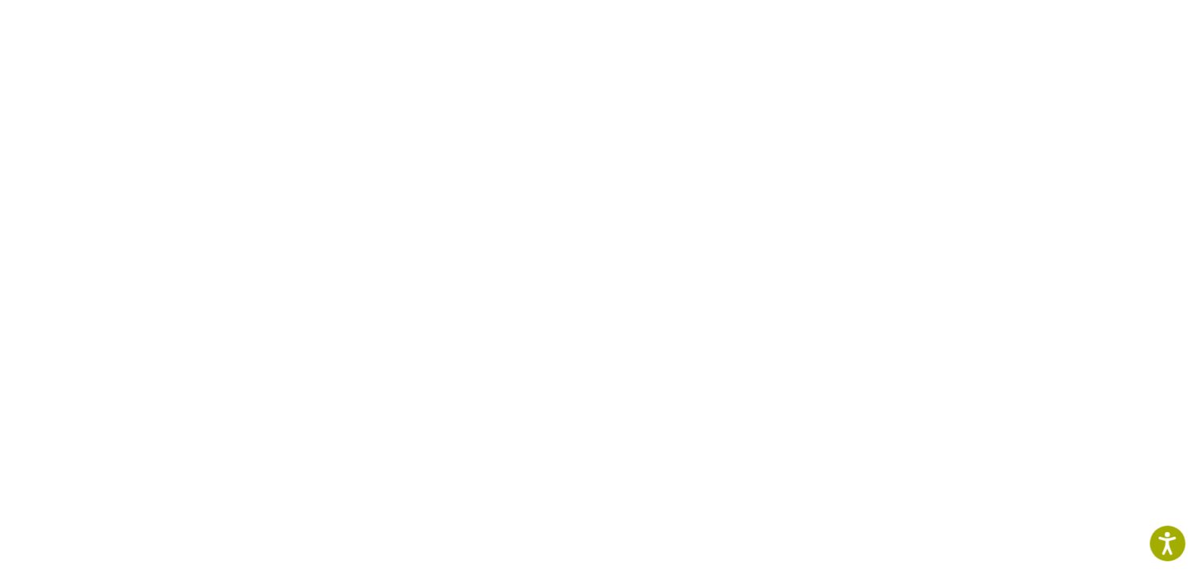
scroll to position [665, 0]
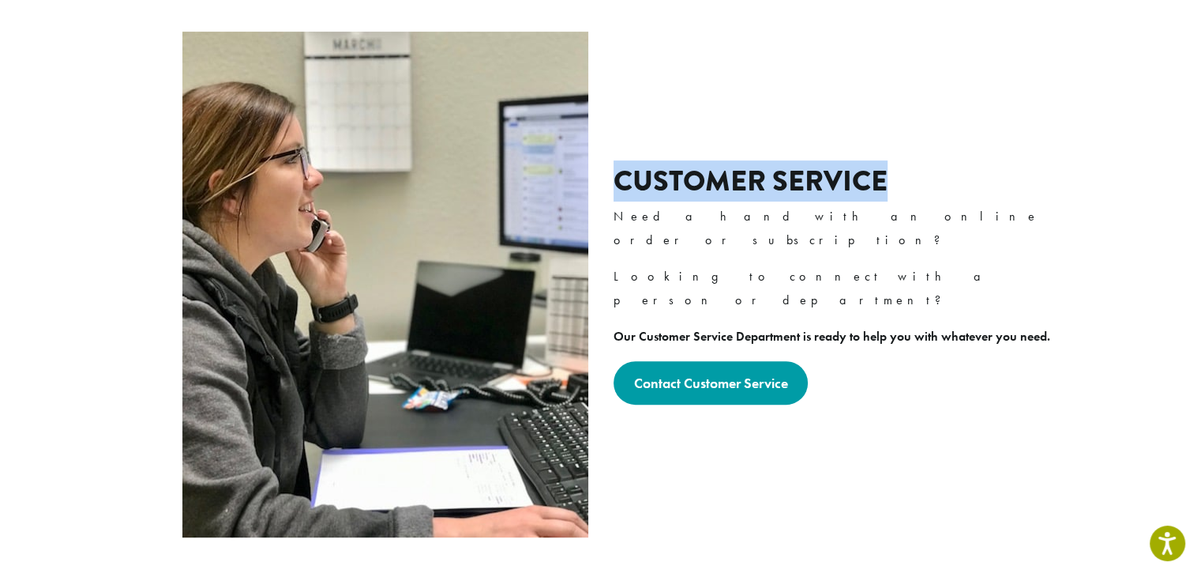
drag, startPoint x: 901, startPoint y: 193, endPoint x: 619, endPoint y: 183, distance: 282.1
click at [619, 183] on h2 "Customer Service" at bounding box center [838, 181] width 449 height 34
copy h2 "Customer Service"
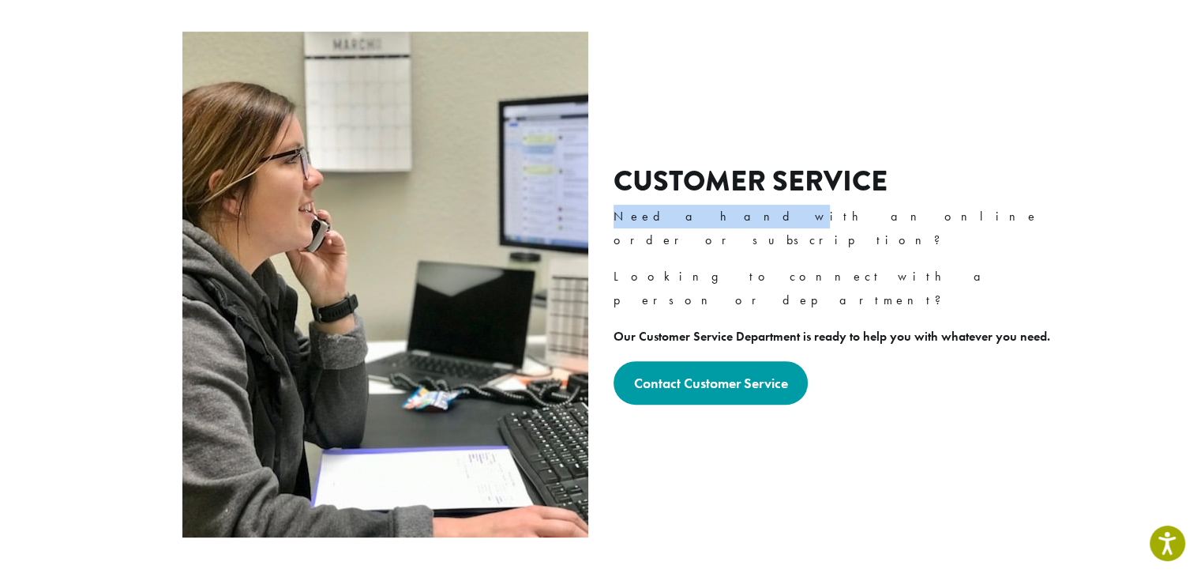
drag, startPoint x: 614, startPoint y: 210, endPoint x: 716, endPoint y: 212, distance: 102.7
click at [716, 212] on p "Need a hand with an online order or subscription?" at bounding box center [838, 228] width 449 height 47
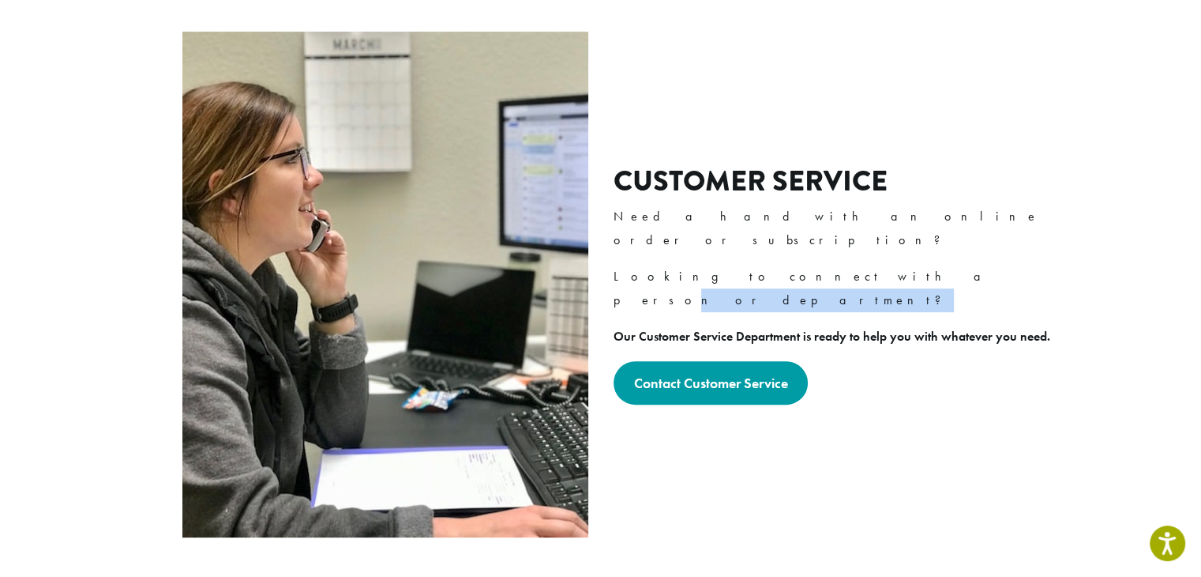
drag, startPoint x: 814, startPoint y: 238, endPoint x: 972, endPoint y: 263, distance: 160.8
click at [972, 263] on div "Customer Service Need a hand with an online order or subscription? Looking to c…" at bounding box center [838, 284] width 449 height 241
click at [1055, 325] on p "Our Customer Service Department is ready to help you with whatever you need." at bounding box center [838, 337] width 449 height 24
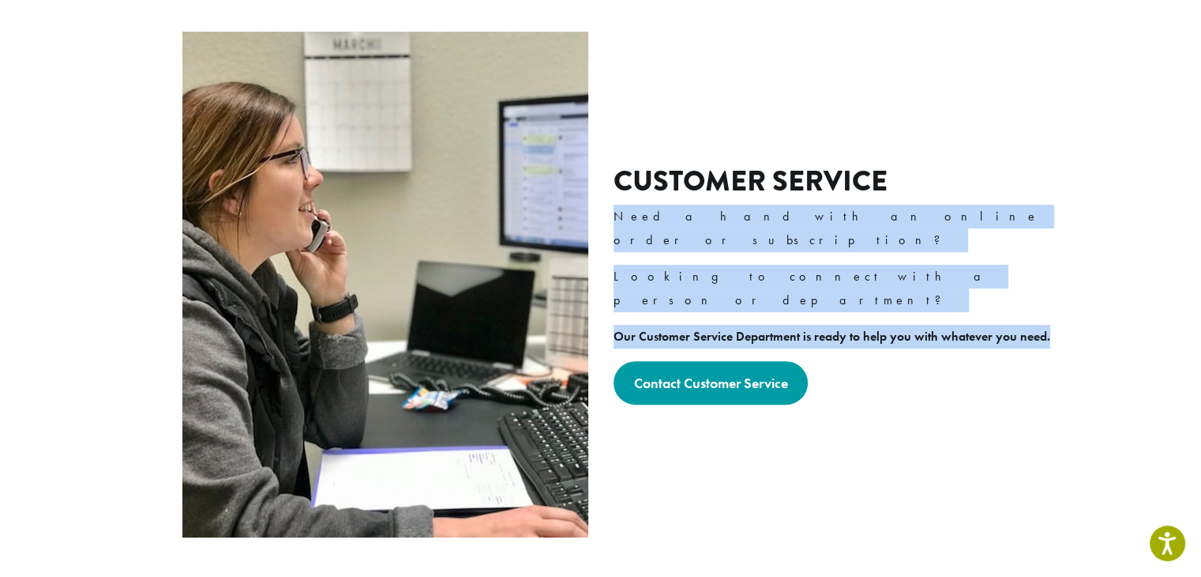
drag, startPoint x: 1047, startPoint y: 288, endPoint x: 612, endPoint y: 211, distance: 441.9
click at [612, 211] on div "Customer Service Need a hand with an online order or subscription? Looking to c…" at bounding box center [601, 284] width 924 height 518
copy div "Need a hand with an online order or subscription? Looking to connect with a per…"
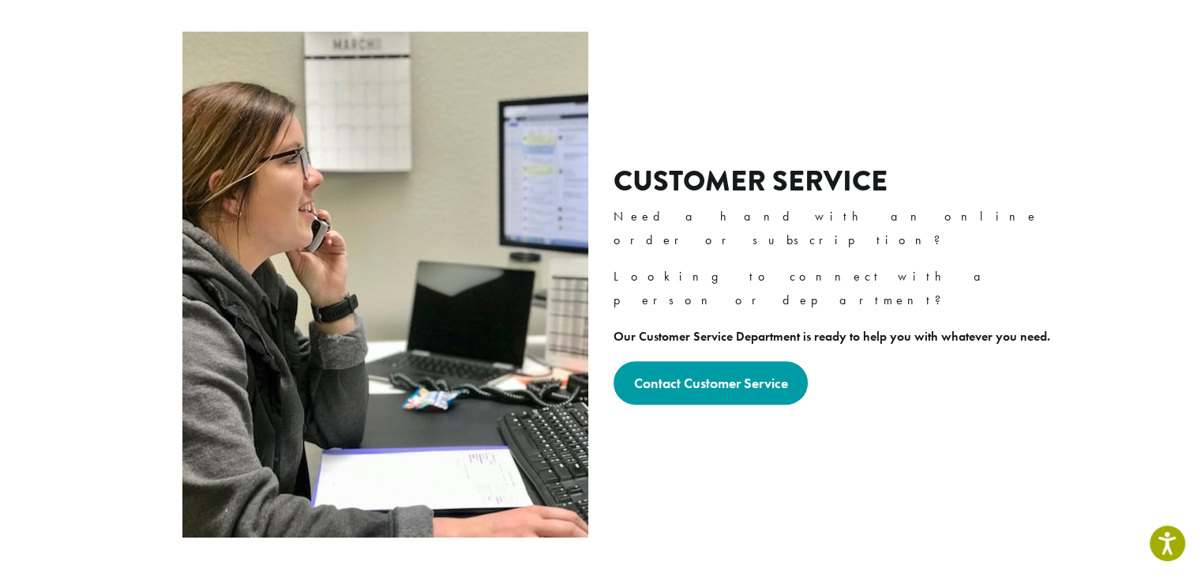
click at [908, 190] on h2 "Customer Service" at bounding box center [838, 181] width 449 height 34
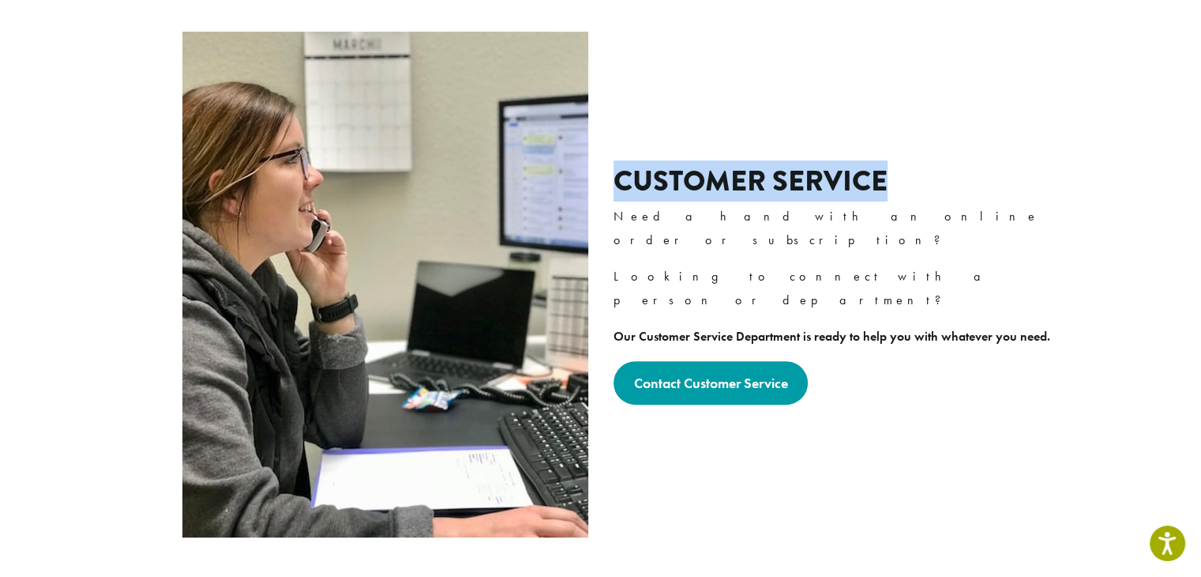
drag, startPoint x: 896, startPoint y: 180, endPoint x: 616, endPoint y: 181, distance: 279.6
click at [616, 181] on h2 "Customer Service" at bounding box center [838, 181] width 449 height 34
copy h2 "Customer Service"
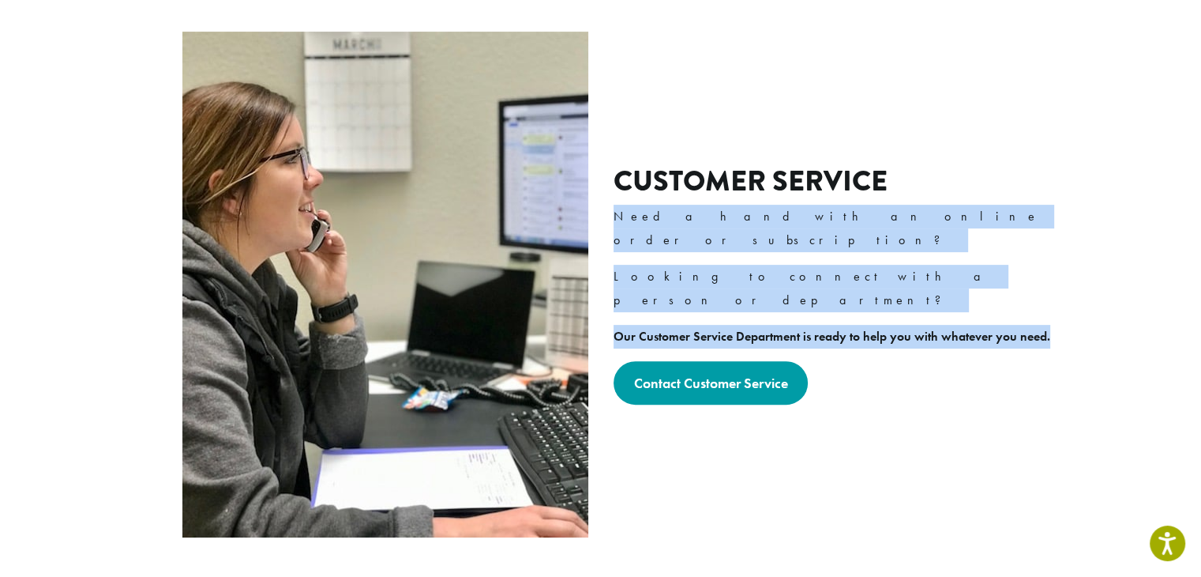
drag, startPoint x: 1062, startPoint y: 288, endPoint x: 614, endPoint y: 219, distance: 453.2
click at [614, 219] on div "Customer Service Need a hand with an online order or subscription? Looking to c…" at bounding box center [838, 284] width 449 height 241
copy div "Need a hand with an online order or subscription? Looking to connect with a per…"
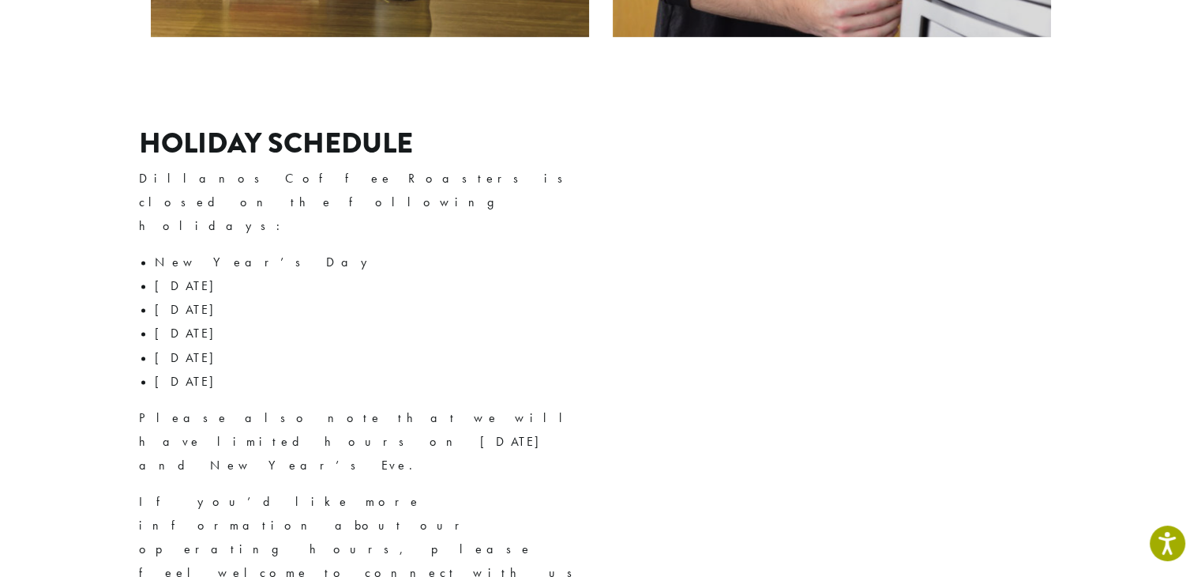
scroll to position [2074, 0]
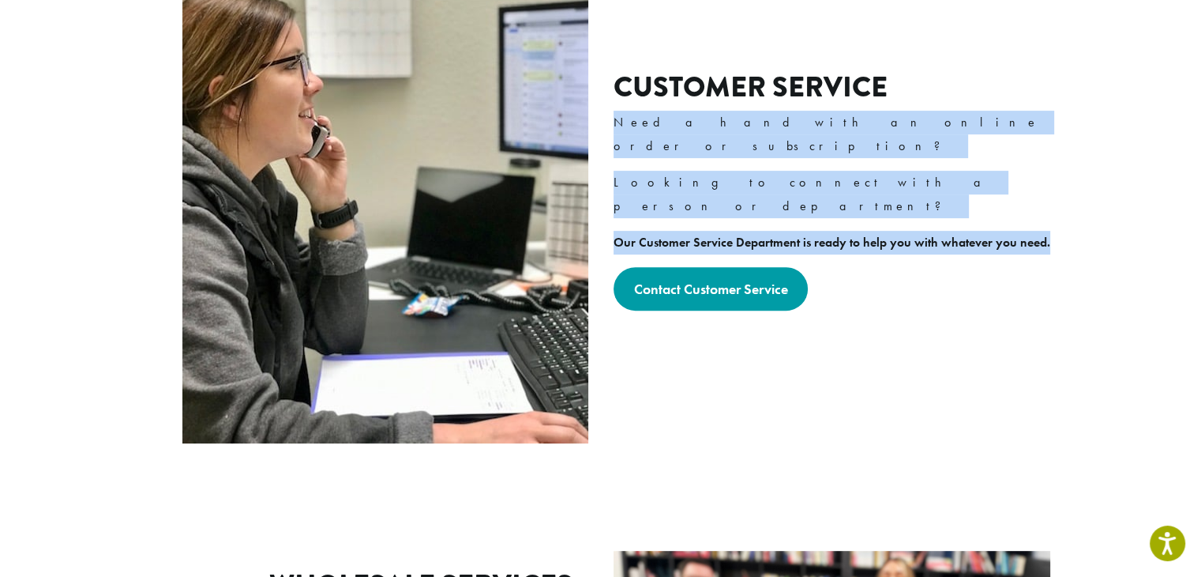
scroll to position [577, 0]
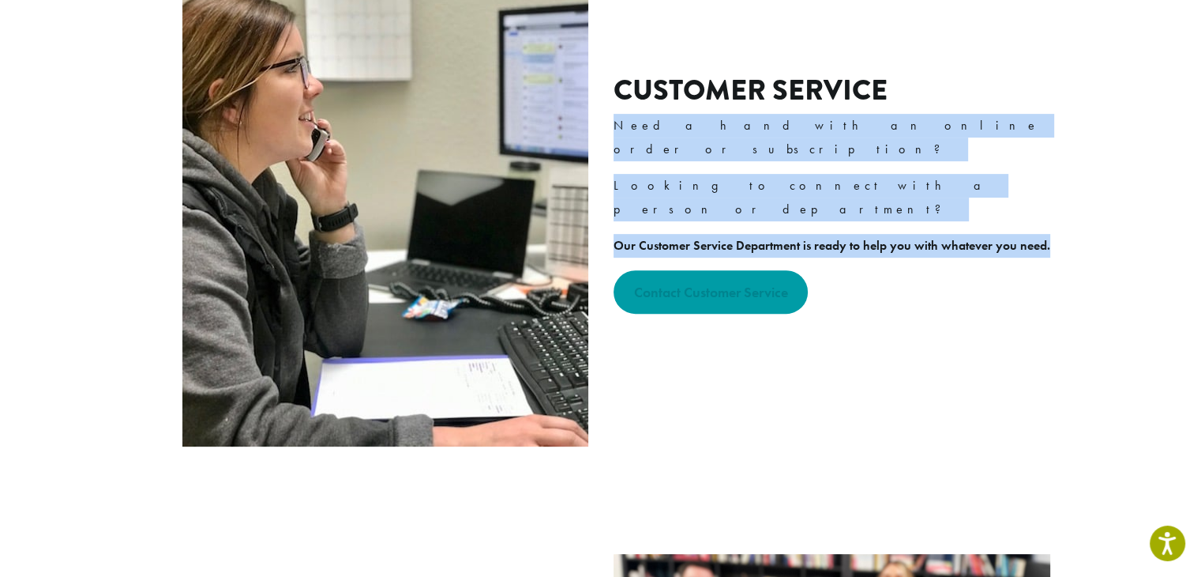
click at [678, 283] on strong "Contact Customer Service" at bounding box center [710, 292] width 154 height 18
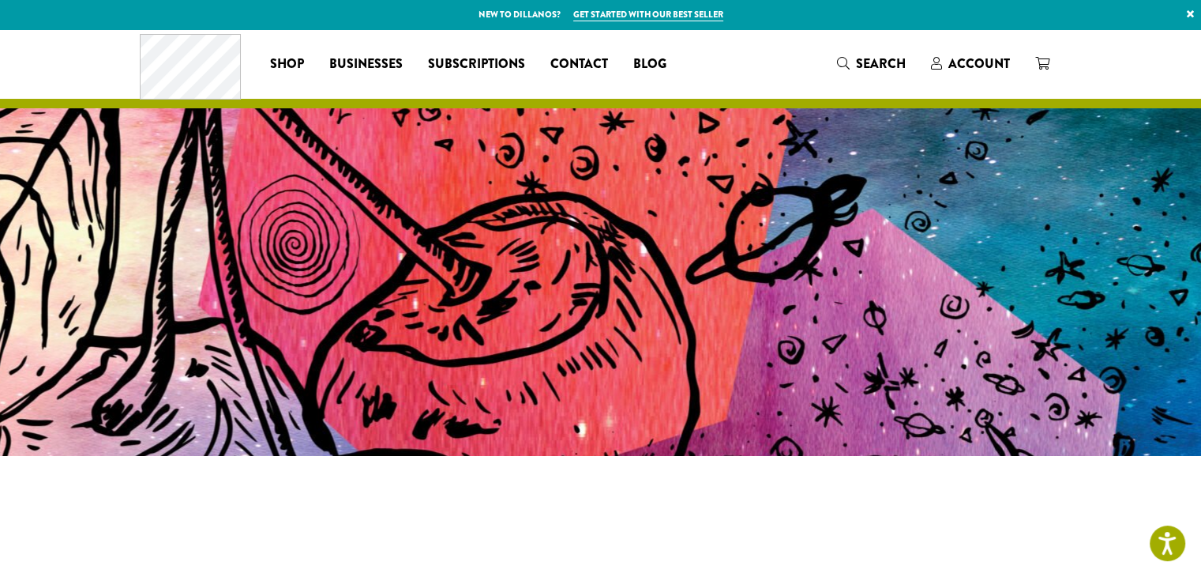
scroll to position [336, 0]
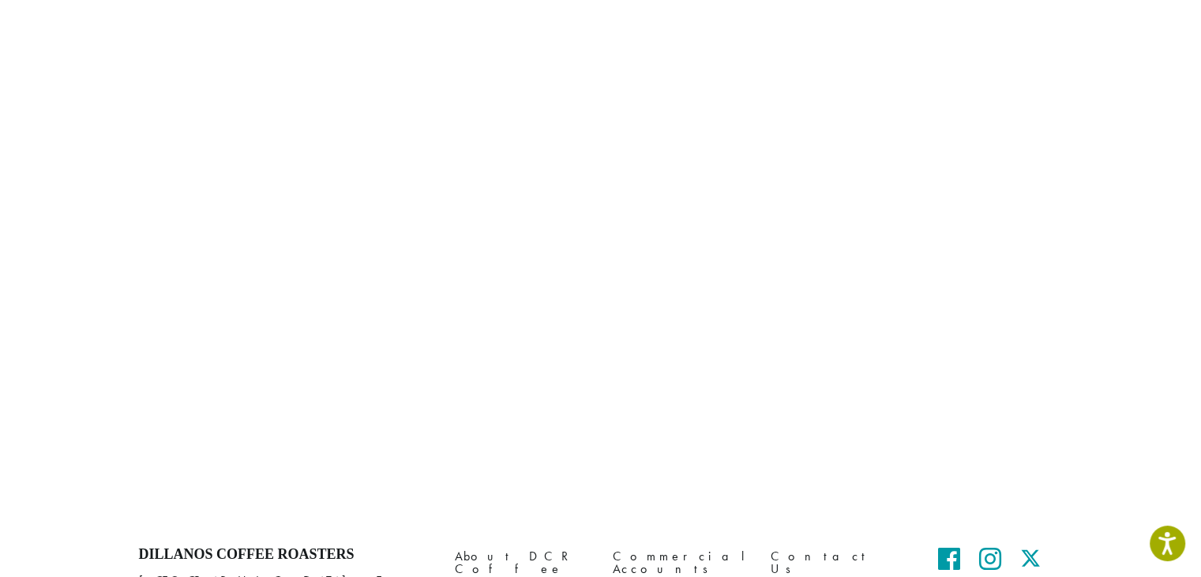
scroll to position [657, 0]
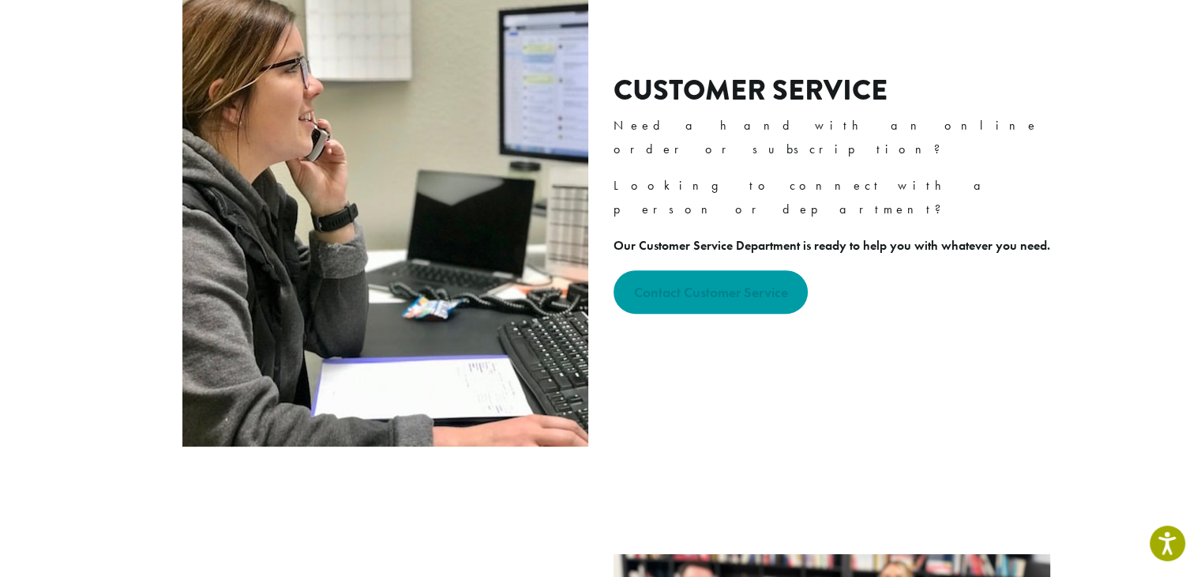
scroll to position [577, 0]
click at [711, 283] on strong "Contact Customer Service" at bounding box center [710, 292] width 154 height 18
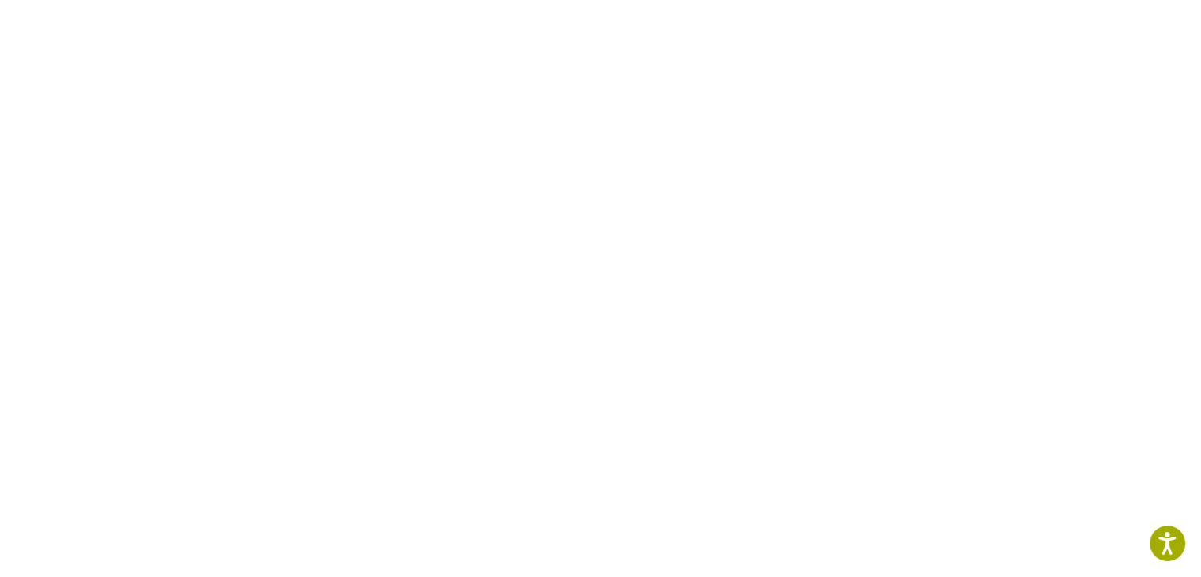
scroll to position [455, 0]
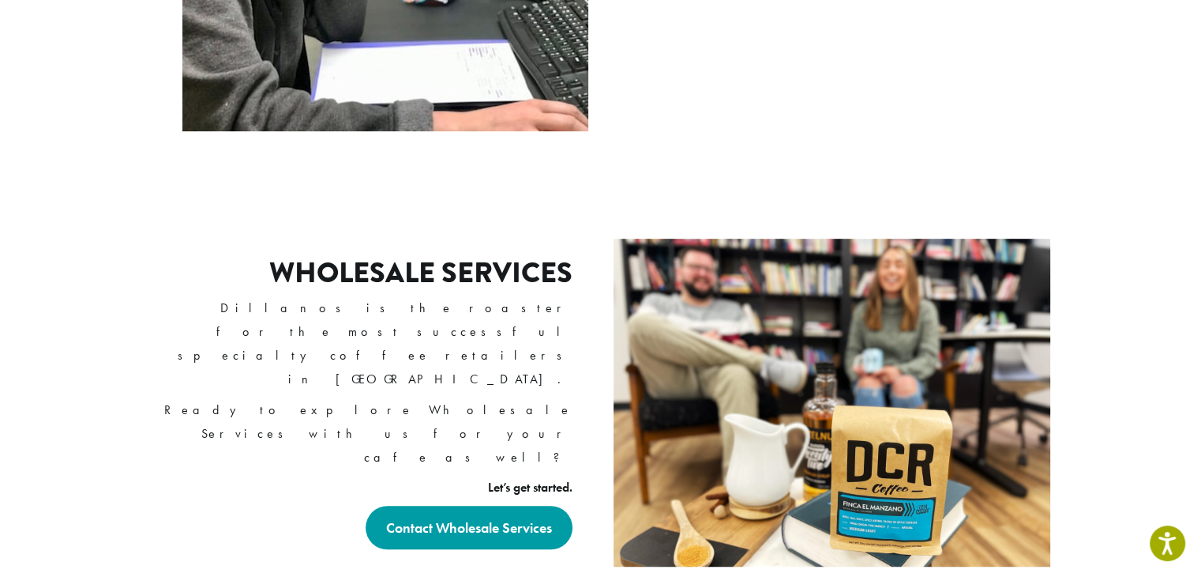
scroll to position [893, 0]
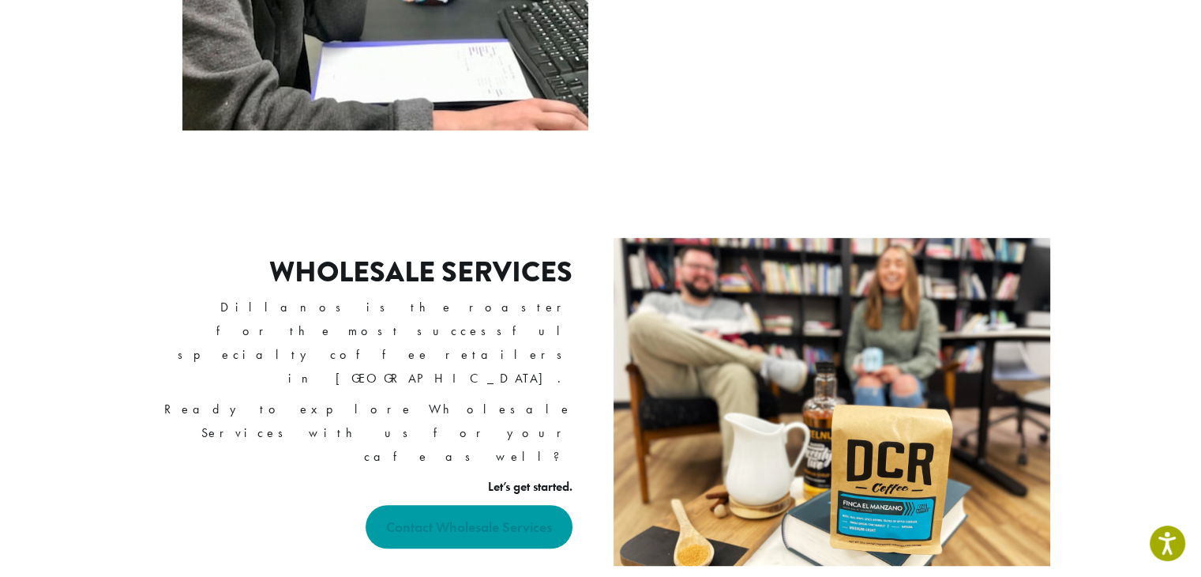
click at [452, 517] on strong "Contact Wholesale Services" at bounding box center [469, 526] width 166 height 18
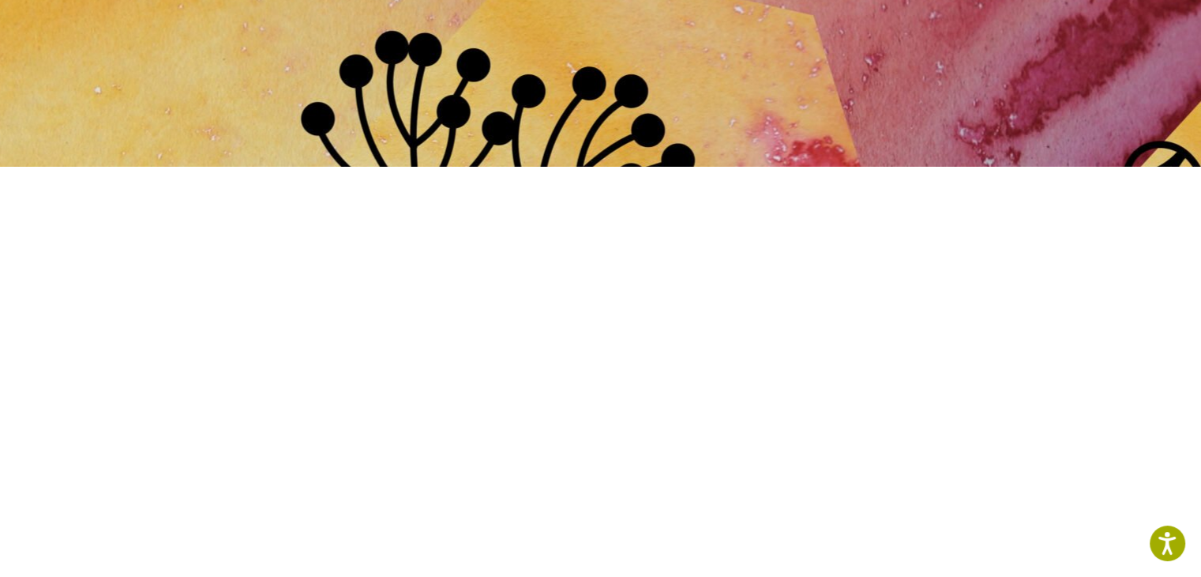
scroll to position [113, 0]
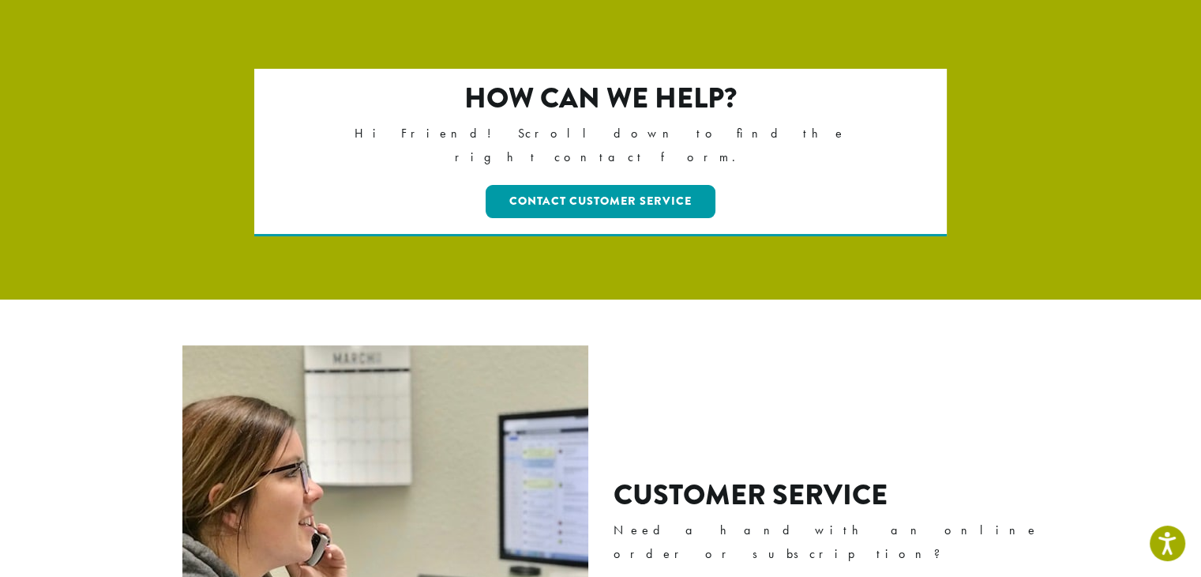
scroll to position [173, 0]
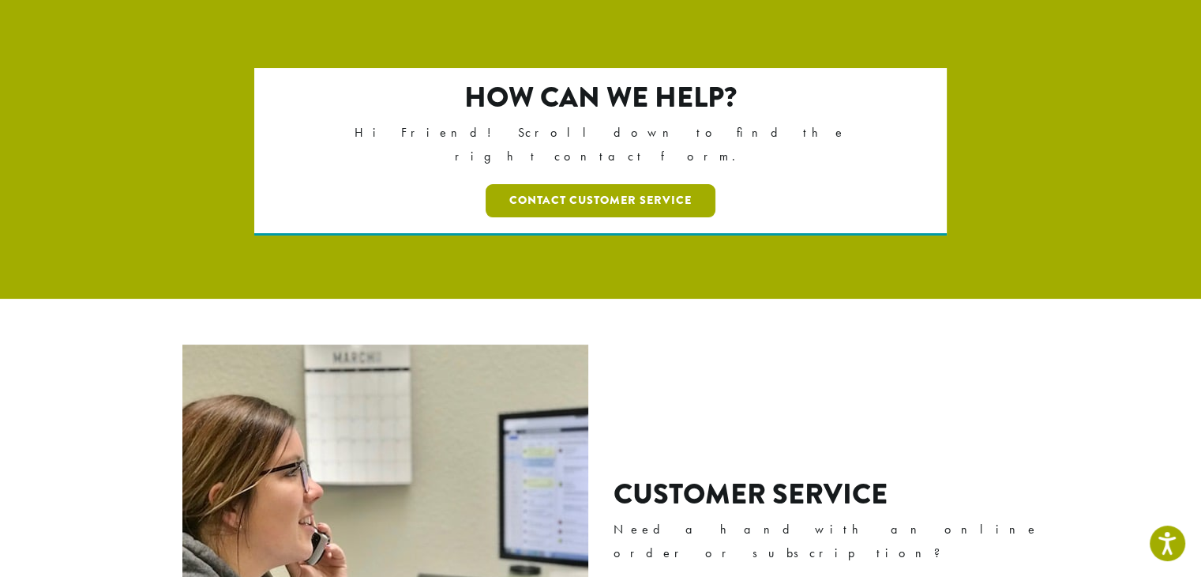
click at [620, 184] on link "Contact Customer Service" at bounding box center [601, 200] width 230 height 33
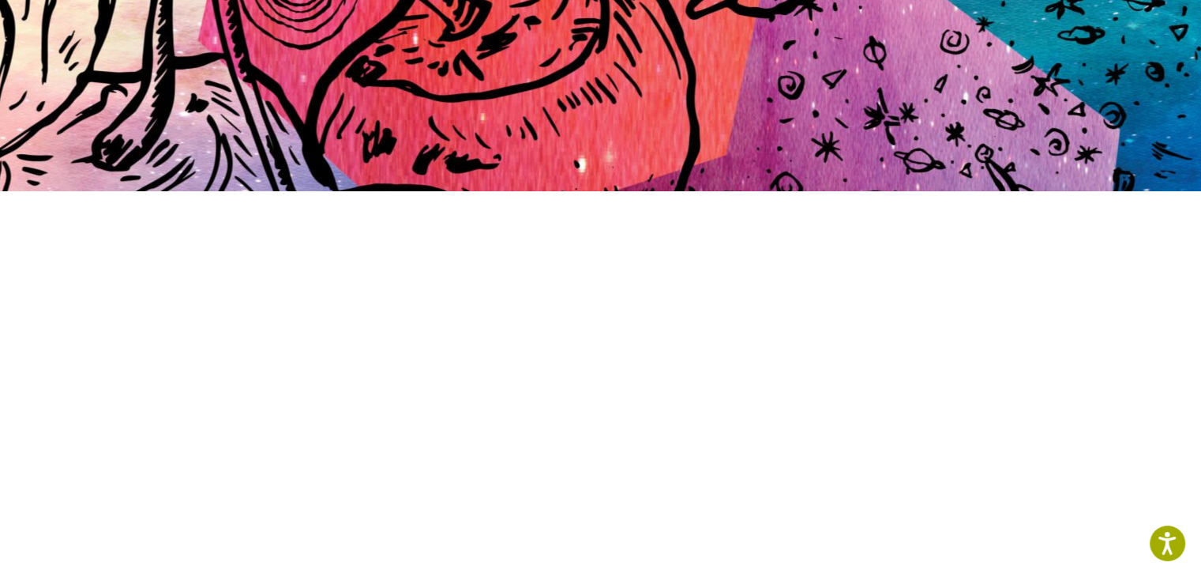
scroll to position [191, 0]
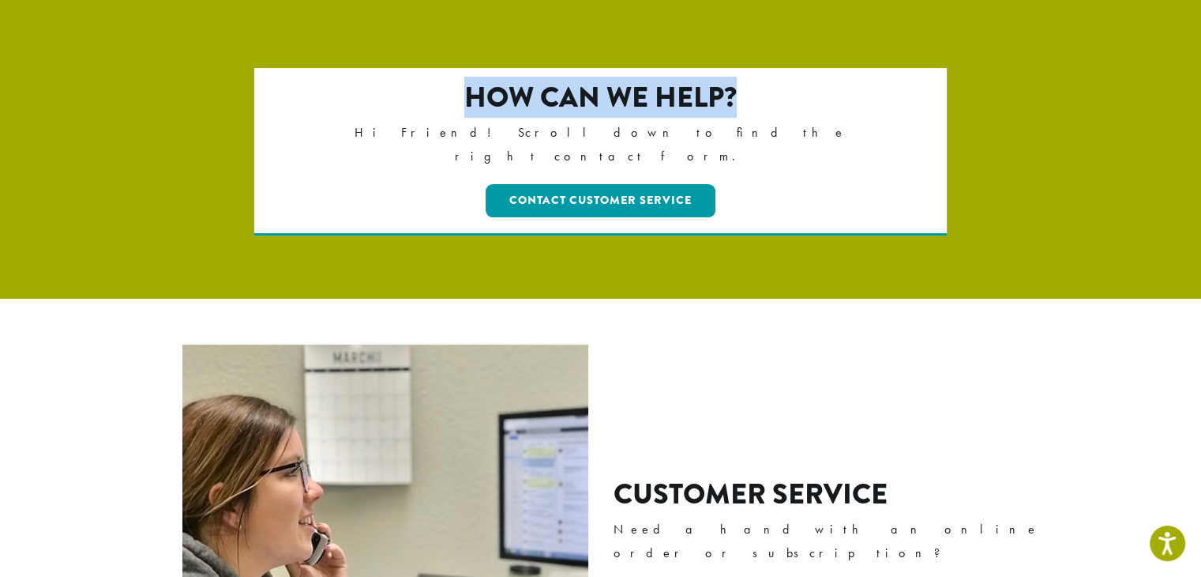
drag, startPoint x: 744, startPoint y: 104, endPoint x: 468, endPoint y: 85, distance: 276.4
click at [468, 85] on h2 "How can we help?" at bounding box center [600, 98] width 557 height 34
copy h2 "How can we help?"
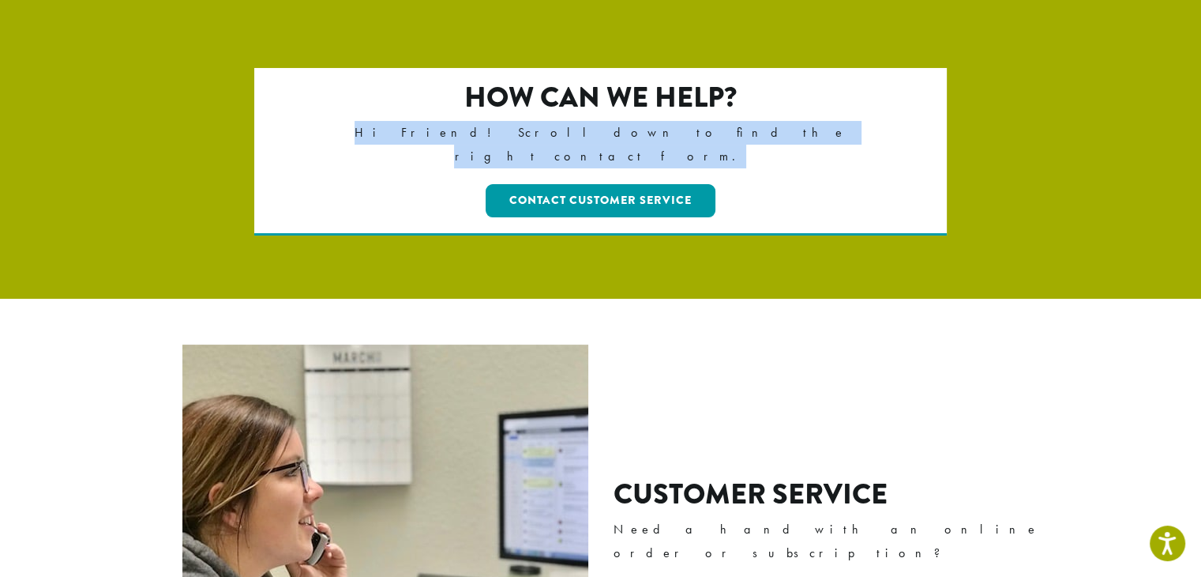
drag, startPoint x: 730, startPoint y: 137, endPoint x: 476, endPoint y: 138, distance: 253.5
click at [476, 138] on p "Hi Friend! Scroll down to find the right contact form." at bounding box center [600, 144] width 557 height 47
copy p "Hi Friend! Scroll down to find the right contact form."
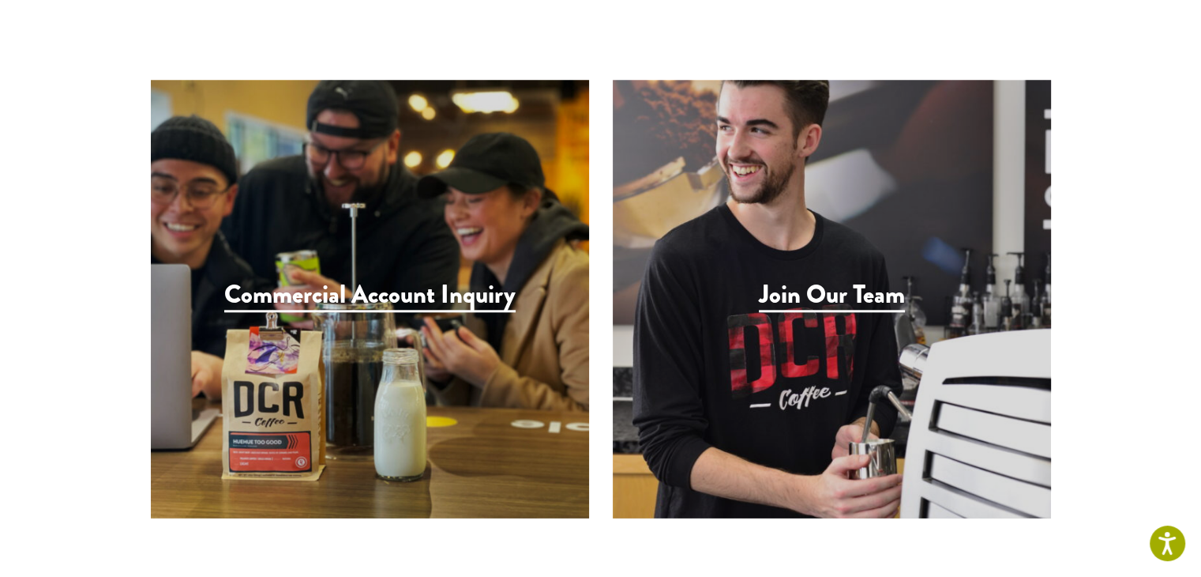
scroll to position [1568, 0]
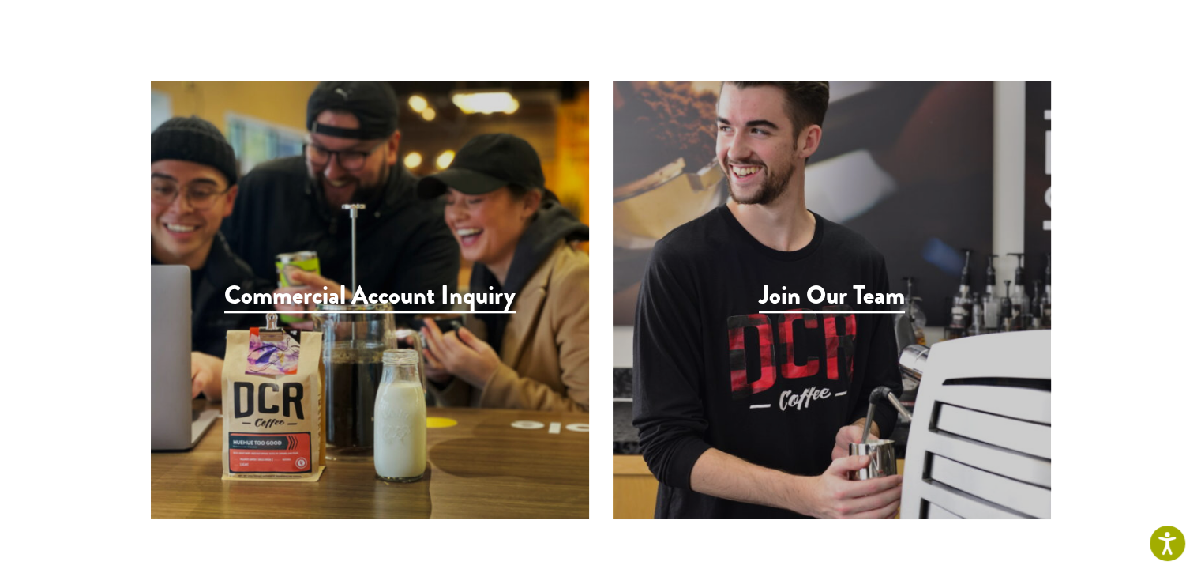
click at [834, 280] on h3 "Join Our Team" at bounding box center [832, 296] width 146 height 32
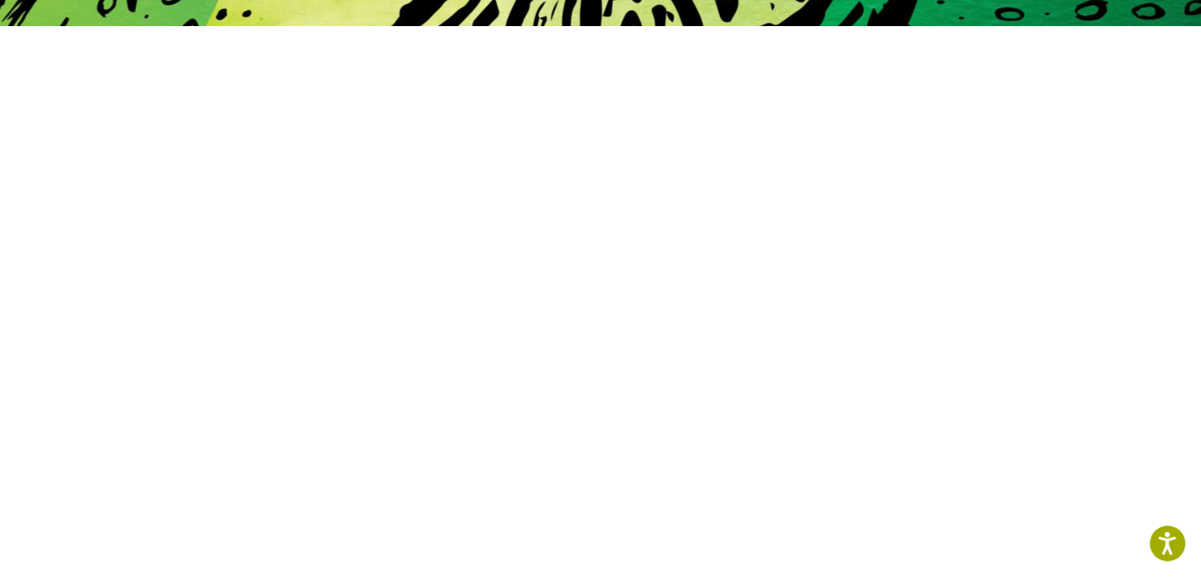
scroll to position [430, 0]
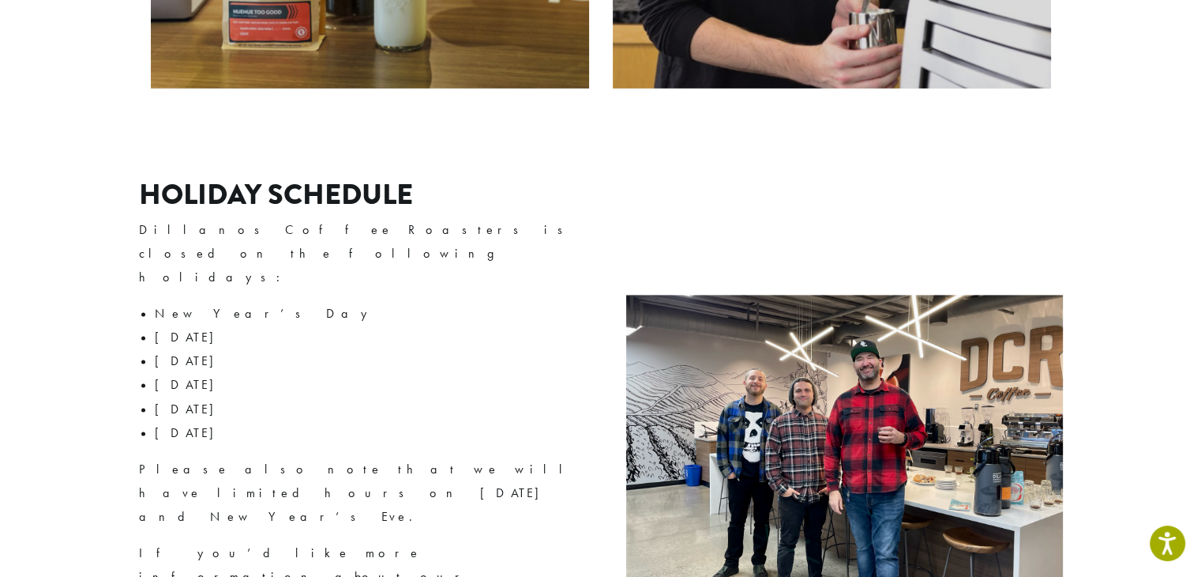
scroll to position [1997, 0]
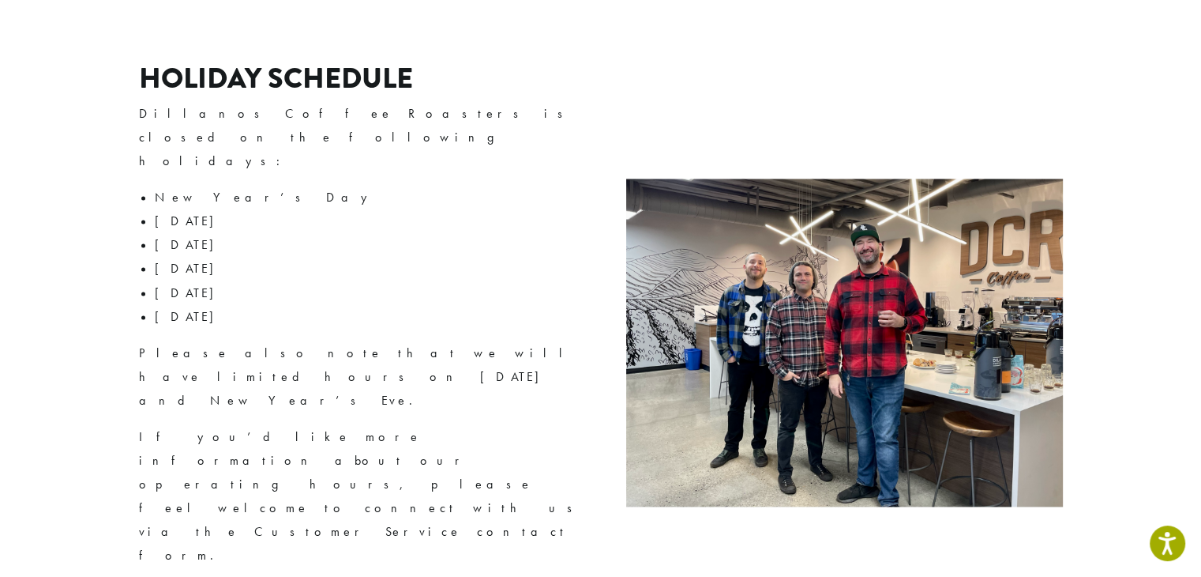
scroll to position [1959, 0]
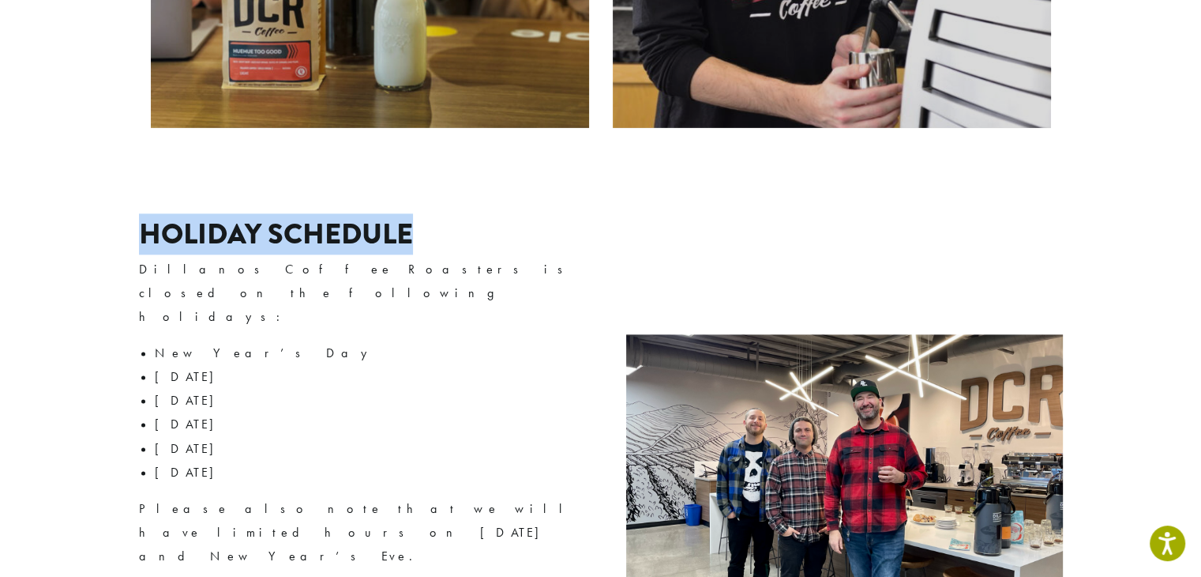
drag, startPoint x: 421, startPoint y: 179, endPoint x: 142, endPoint y: 163, distance: 279.3
click at [142, 217] on h2 "Holiday Schedule" at bounding box center [363, 234] width 449 height 34
copy h2 "Holiday Schedule"
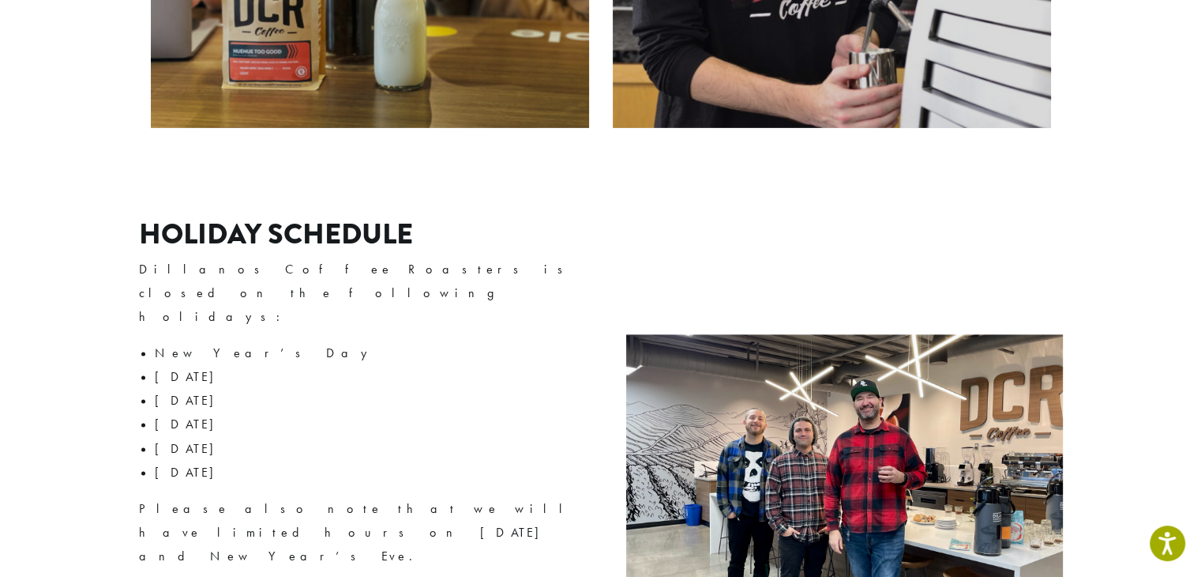
click at [346, 437] on li "Thanksgiving" at bounding box center [372, 449] width 434 height 24
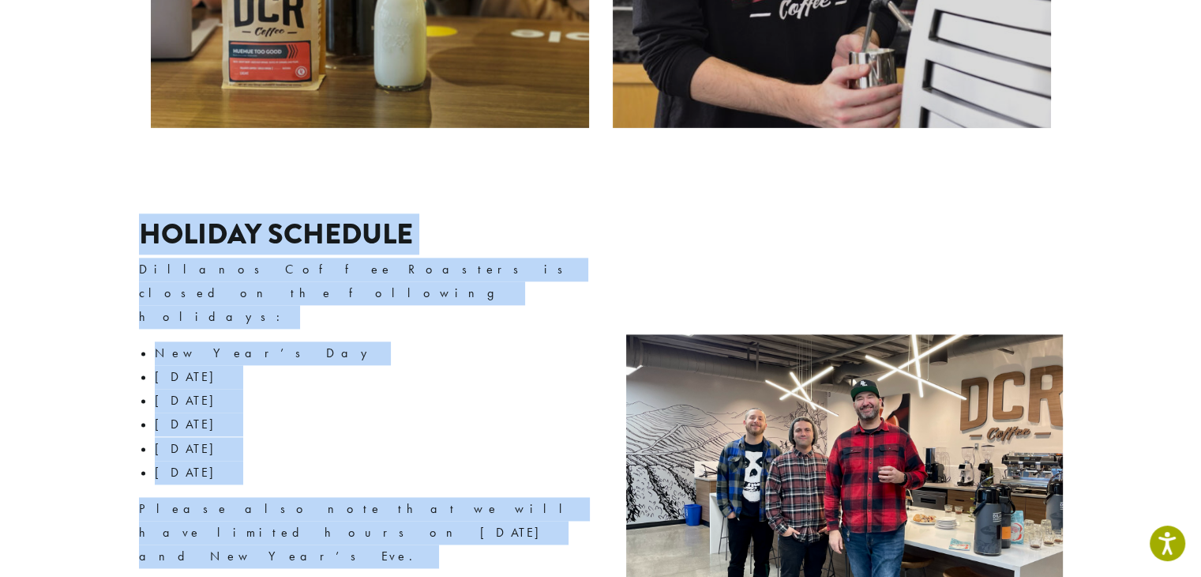
drag, startPoint x: 136, startPoint y: 165, endPoint x: 381, endPoint y: 464, distance: 386.1
click at [381, 464] on div "Holiday Schedule Dillanos Coffee Roasters is closed on the following holidays: …" at bounding box center [601, 498] width 948 height 641
copy div "Holiday Schedule Dillanos Coffee Roasters is closed on the following holidays: …"
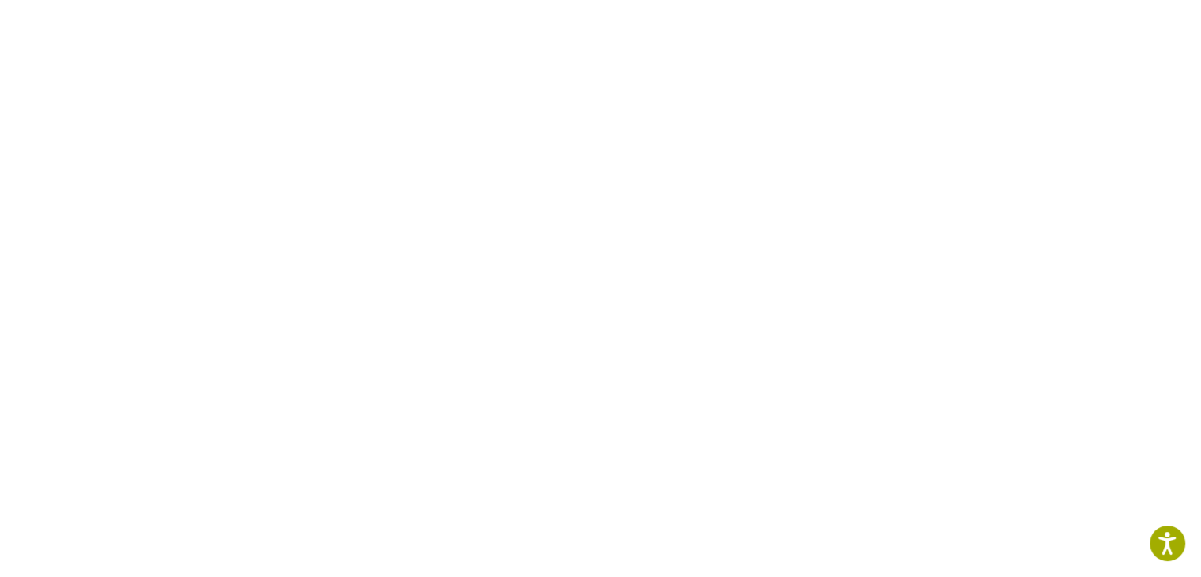
scroll to position [502, 0]
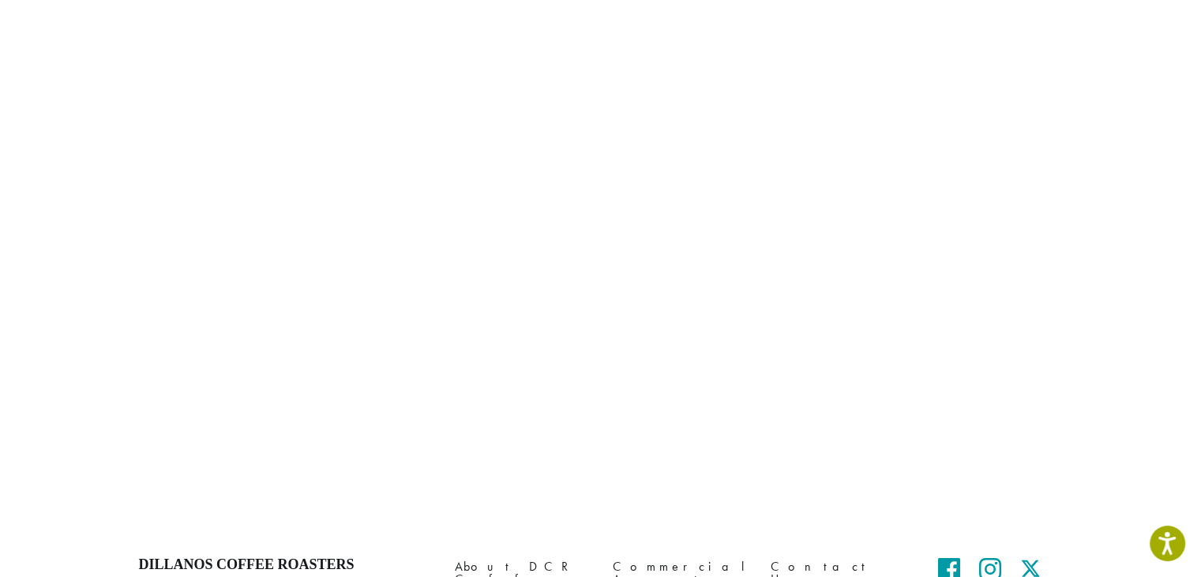
scroll to position [675, 0]
